Goal: Task Accomplishment & Management: Use online tool/utility

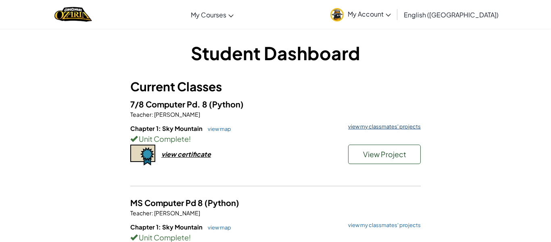
click at [370, 127] on link "view my classmates' projects" at bounding box center [382, 126] width 77 height 5
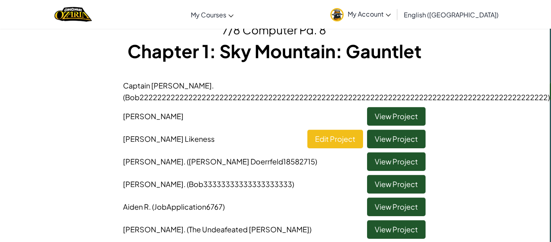
scroll to position [36, 1]
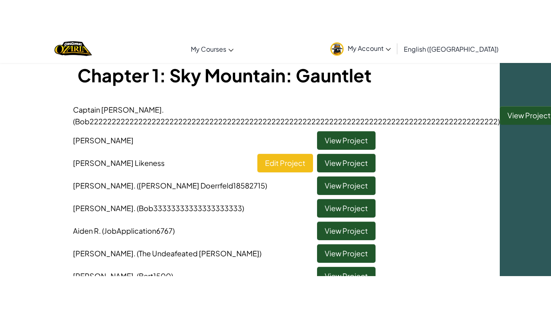
scroll to position [46, 51]
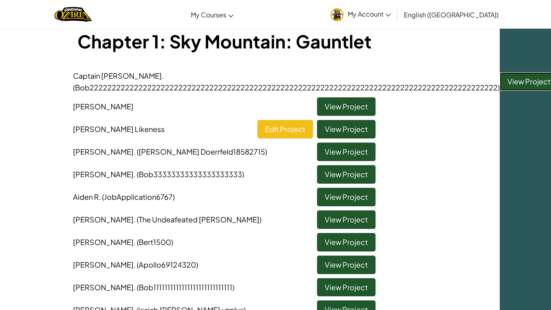
click at [515, 77] on link "View Project" at bounding box center [529, 81] width 58 height 19
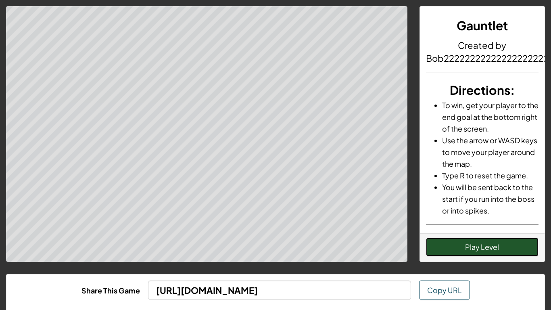
click at [490, 241] on button "Play Level" at bounding box center [482, 247] width 113 height 19
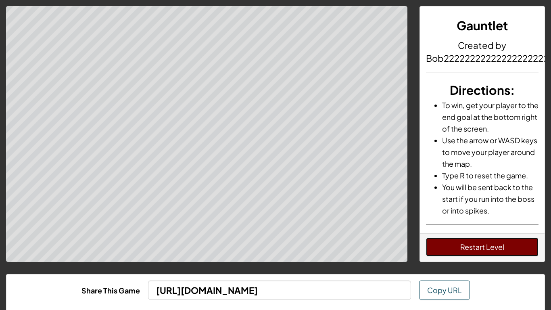
click at [524, 241] on button "Restart Level" at bounding box center [482, 247] width 113 height 19
click at [459, 241] on button "Restart Level" at bounding box center [482, 247] width 113 height 19
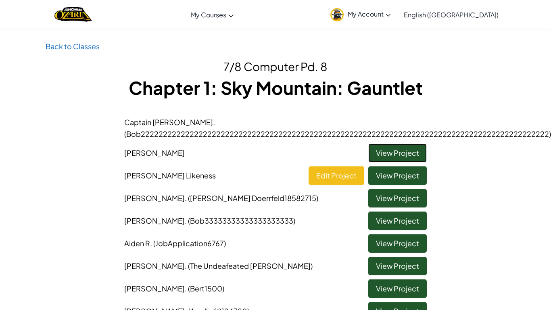
click at [403, 150] on link "View Project" at bounding box center [397, 153] width 58 height 19
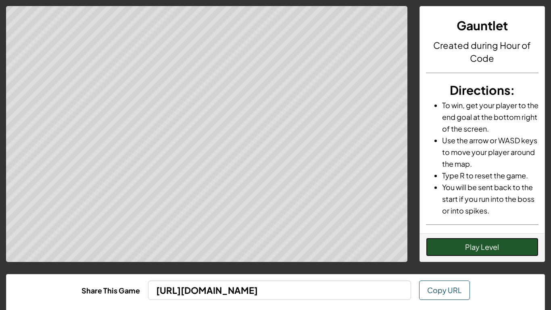
click at [456, 241] on button "Play Level" at bounding box center [482, 247] width 113 height 19
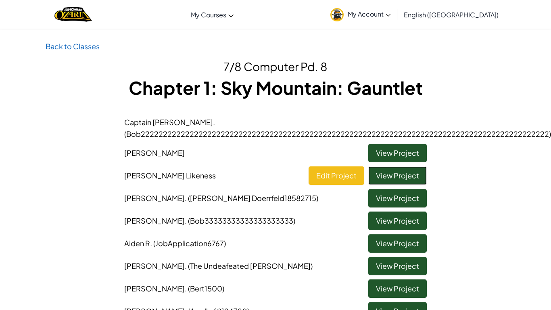
click at [396, 179] on link "View Project" at bounding box center [397, 175] width 58 height 19
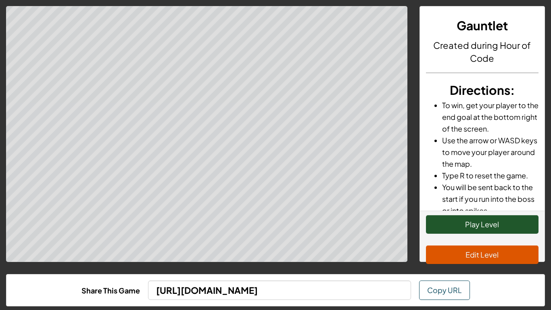
click at [0, 4] on div "Gauntlet Created during Hour of Code Directions : To win, get your player to th…" at bounding box center [275, 160] width 551 height 320
click at [0, 2] on div "Gauntlet Created during Hour of Code Directions : To win, get your player to th…" at bounding box center [275, 160] width 551 height 320
drag, startPoint x: 109, startPoint y: 0, endPoint x: 105, endPoint y: 0, distance: 4.4
click at [108, 0] on div "Gauntlet Created during Hour of Code Directions : To win, get your player to th…" at bounding box center [275, 160] width 551 height 320
drag, startPoint x: 58, startPoint y: 0, endPoint x: 65, endPoint y: 0, distance: 6.9
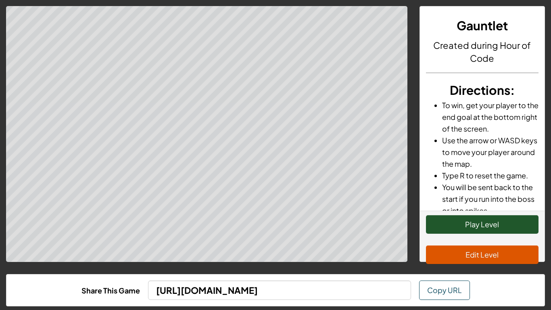
click at [65, 0] on div "Gauntlet Created during Hour of Code Directions : To win, get your player to th…" at bounding box center [275, 160] width 551 height 320
click at [38, 0] on div "Gauntlet Created during Hour of Code Directions : To win, get your player to th…" at bounding box center [275, 160] width 551 height 320
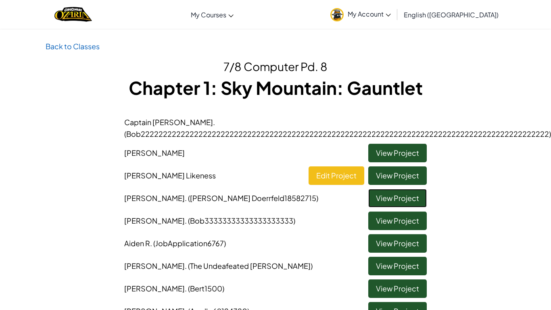
click at [383, 200] on link "View Project" at bounding box center [397, 198] width 58 height 19
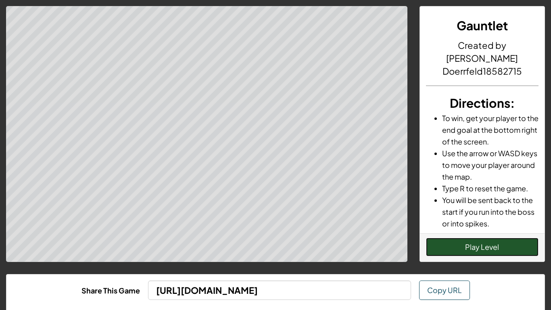
click at [463, 241] on button "Play Level" at bounding box center [482, 247] width 113 height 19
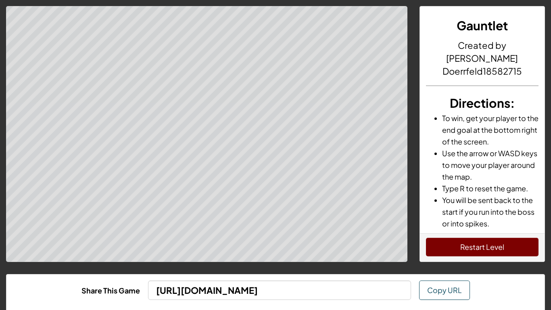
click at [85, 0] on div "Gauntlet Created by Parker Doerrfeld18582715 Directions : To win, get your play…" at bounding box center [275, 176] width 551 height 352
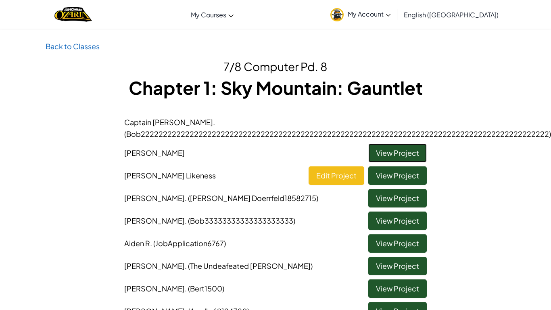
click at [401, 154] on link "View Project" at bounding box center [397, 153] width 58 height 19
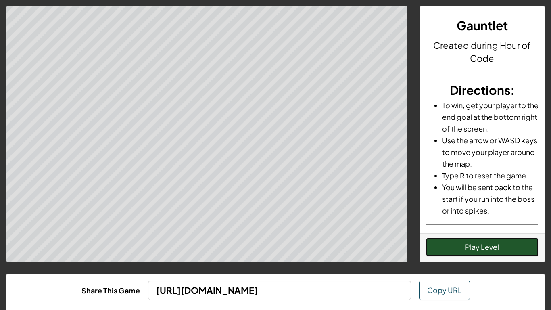
click at [453, 241] on button "Play Level" at bounding box center [482, 247] width 113 height 19
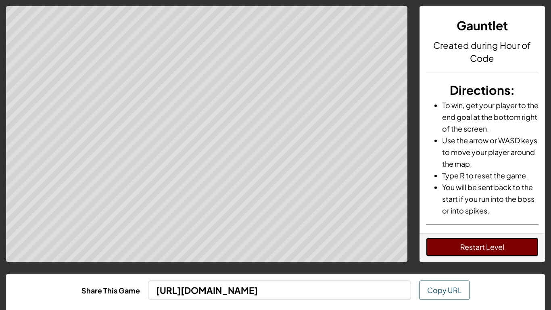
click at [479, 241] on button "Restart Level" at bounding box center [482, 247] width 113 height 19
